Goal: Task Accomplishment & Management: Use online tool/utility

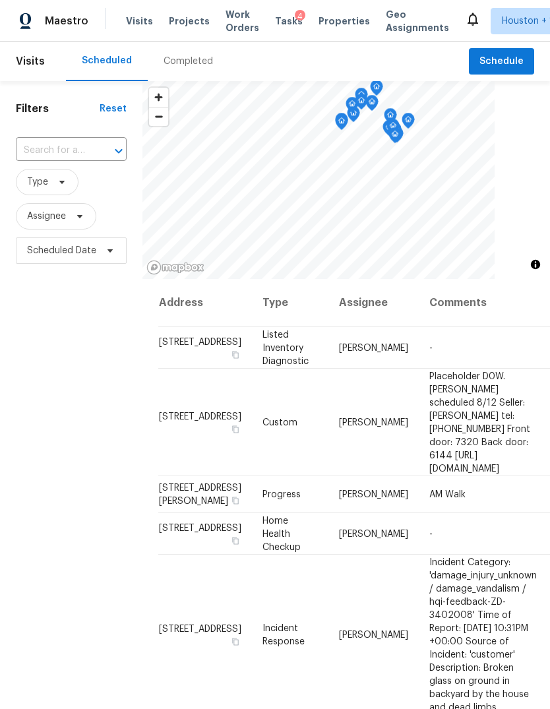
click at [171, 58] on div "Completed" at bounding box center [188, 61] width 49 height 13
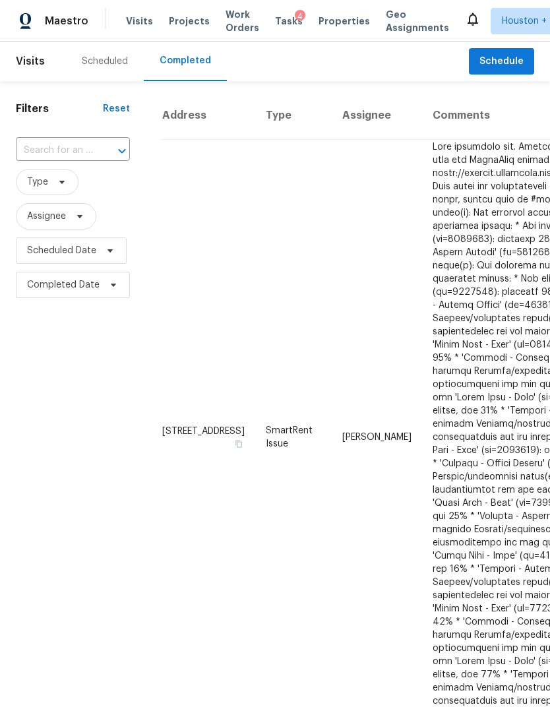
click at [36, 146] on input "text" at bounding box center [54, 150] width 77 height 20
click at [83, 155] on input "14339 per" at bounding box center [54, 150] width 77 height 20
type input "14339 peli"
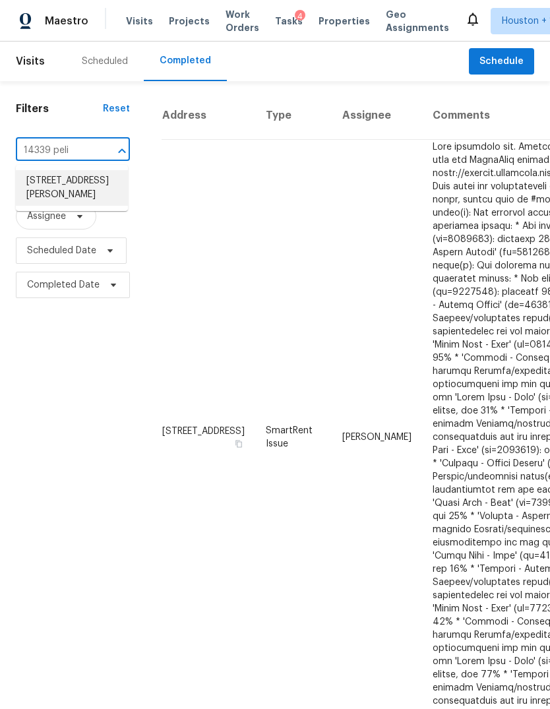
click at [86, 190] on li "[STREET_ADDRESS][PERSON_NAME]" at bounding box center [72, 188] width 112 height 36
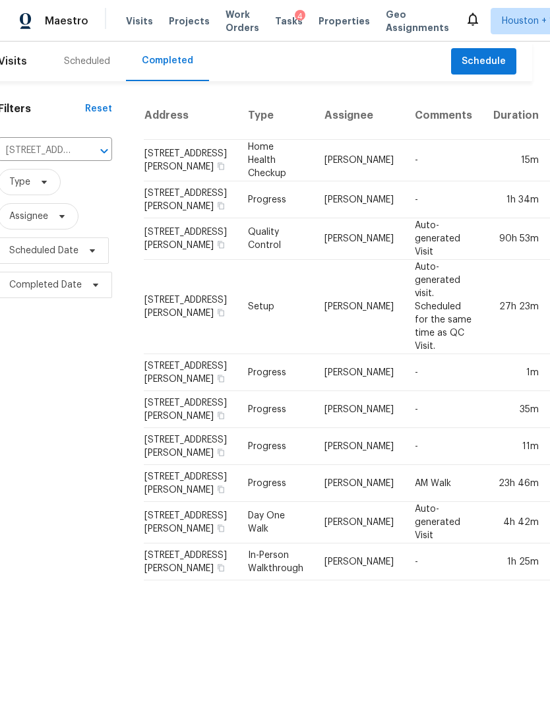
scroll to position [0, 17]
click at [492, 61] on span "Schedule" at bounding box center [484, 61] width 44 height 16
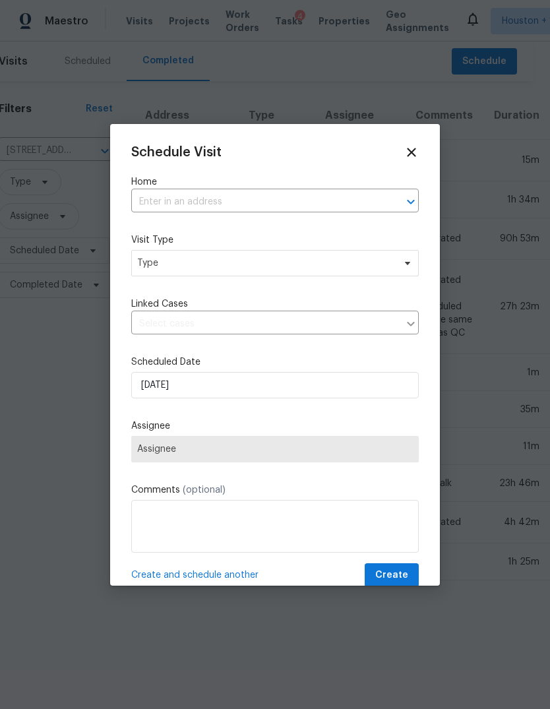
click at [334, 209] on input "text" at bounding box center [256, 202] width 251 height 20
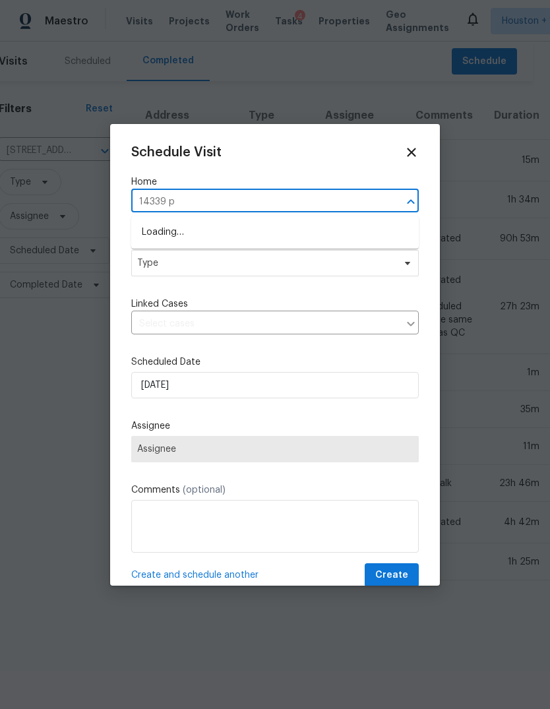
type input "14339 pe"
click at [345, 238] on li "[STREET_ADDRESS][PERSON_NAME]" at bounding box center [275, 233] width 288 height 22
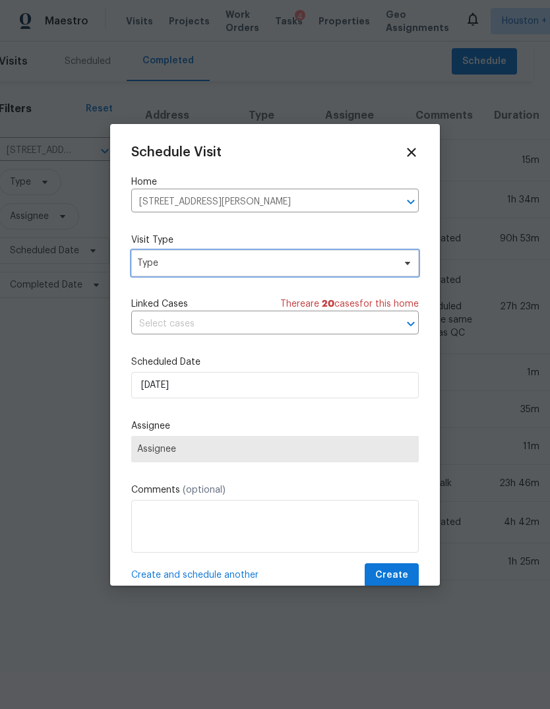
click at [389, 256] on span "Type" at bounding box center [275, 263] width 288 height 26
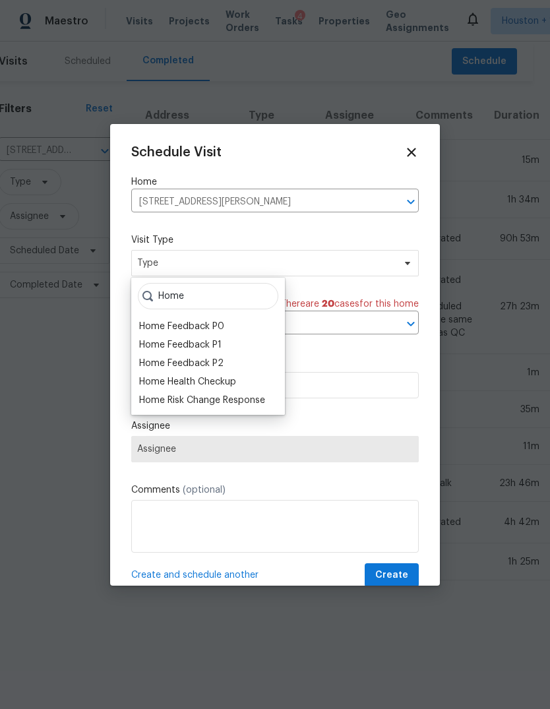
type input "Home"
click at [230, 382] on div "Home Health Checkup" at bounding box center [187, 381] width 97 height 13
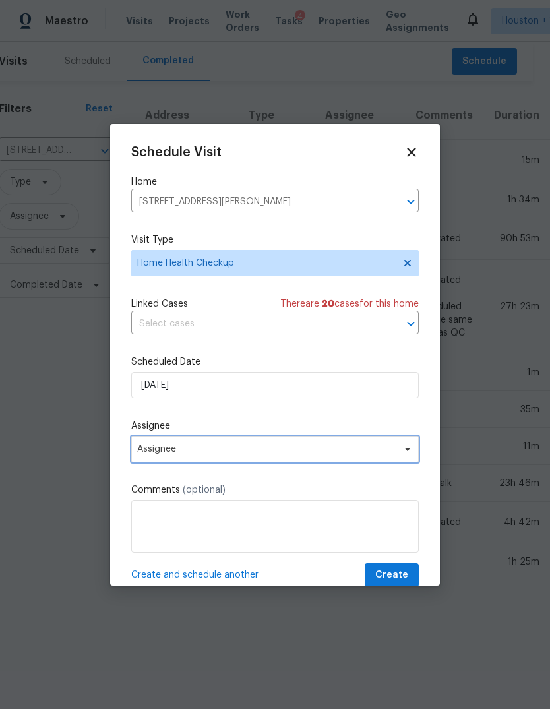
click at [290, 454] on span "Assignee" at bounding box center [266, 449] width 259 height 11
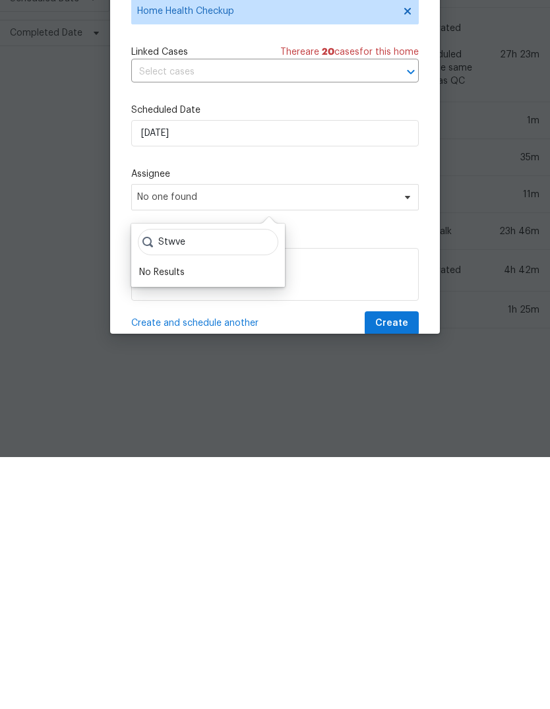
click at [194, 476] on div "Stwve No Results" at bounding box center [208, 507] width 154 height 63
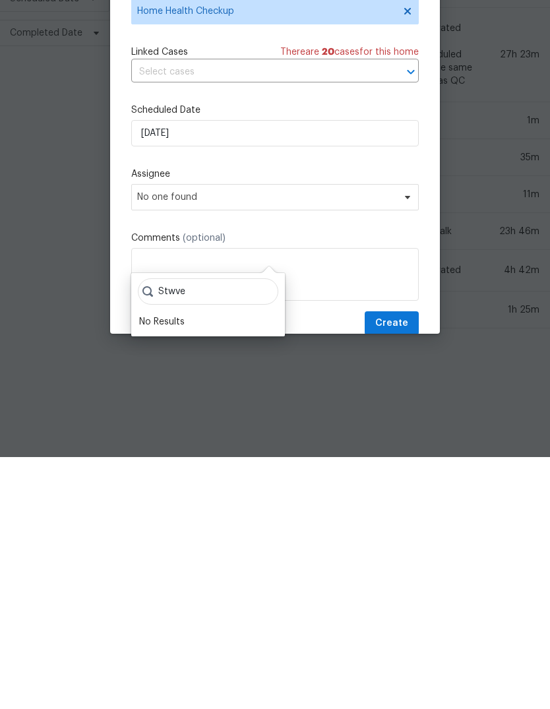
scroll to position [49, 0]
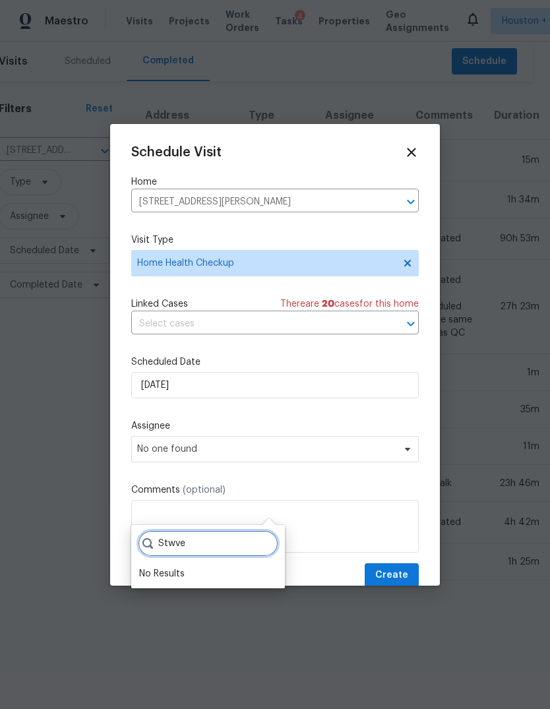
click at [233, 530] on input "Stwve" at bounding box center [208, 543] width 140 height 26
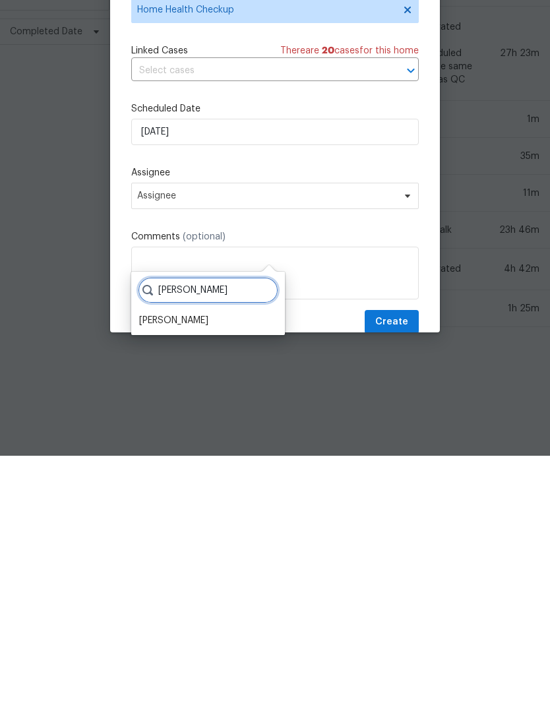
type input "[PERSON_NAME]"
click at [174, 567] on div "[PERSON_NAME]" at bounding box center [173, 573] width 69 height 13
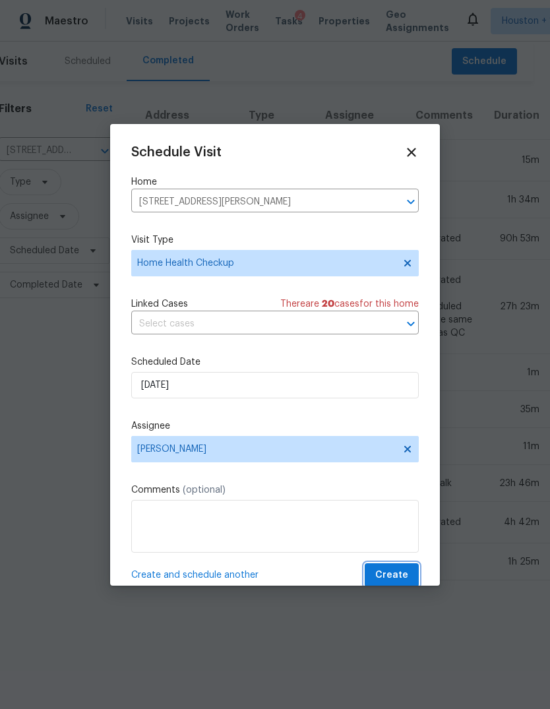
click at [390, 570] on span "Create" at bounding box center [391, 575] width 33 height 16
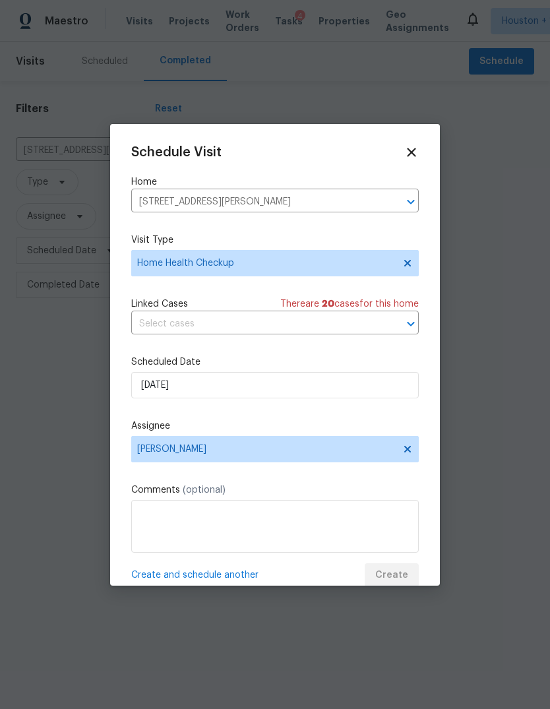
scroll to position [0, 0]
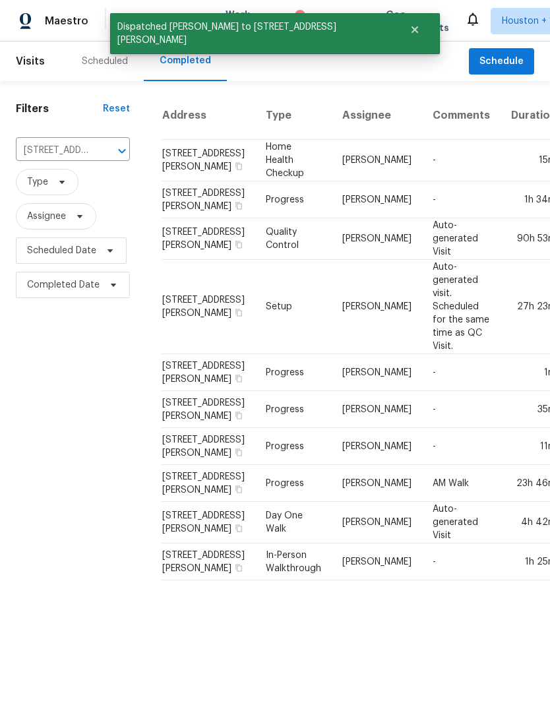
click at [100, 71] on div "Scheduled" at bounding box center [105, 62] width 78 height 40
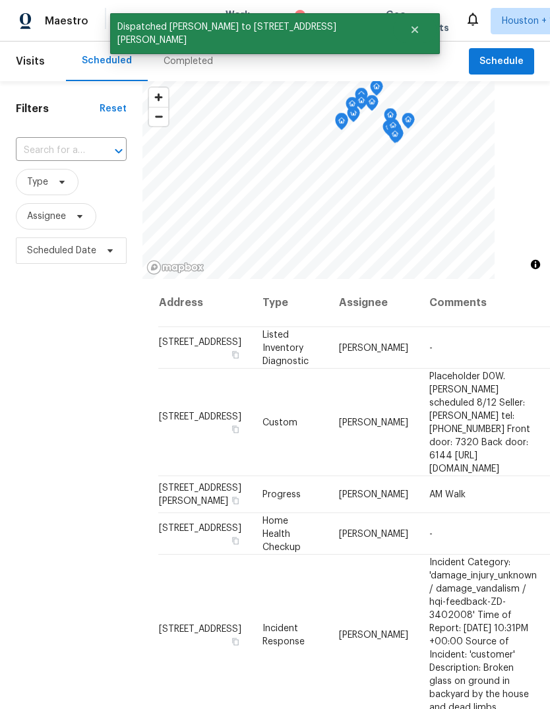
click at [42, 160] on input "text" at bounding box center [53, 150] width 74 height 20
type input "pelican"
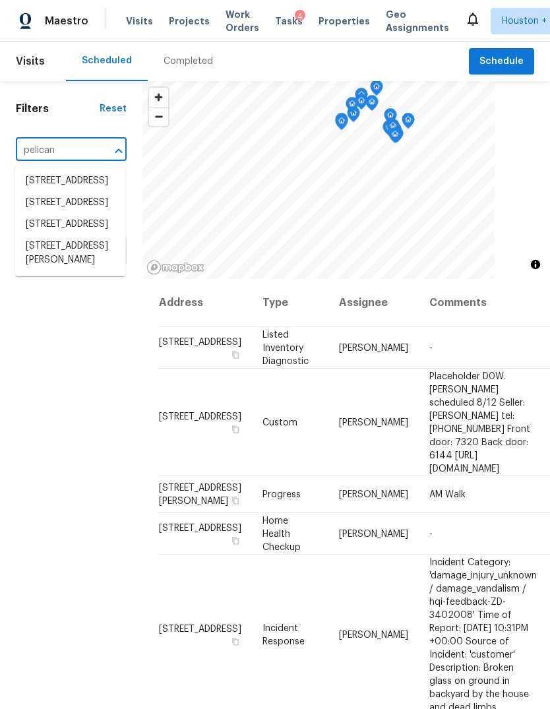
click at [91, 271] on li "[STREET_ADDRESS][PERSON_NAME]" at bounding box center [70, 253] width 110 height 36
